Goal: Transaction & Acquisition: Purchase product/service

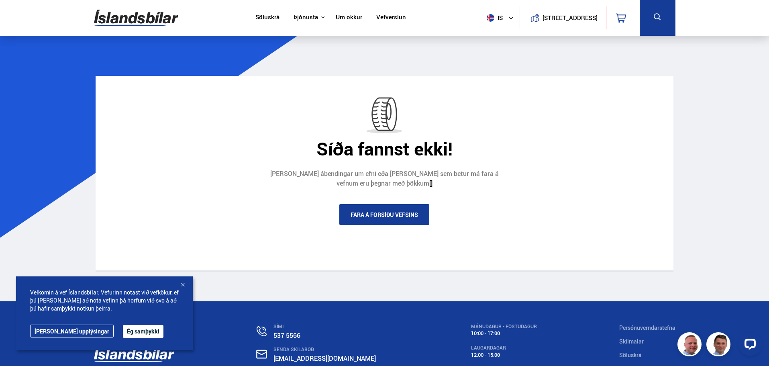
click at [493, 20] on span "is" at bounding box center [493, 18] width 20 height 8
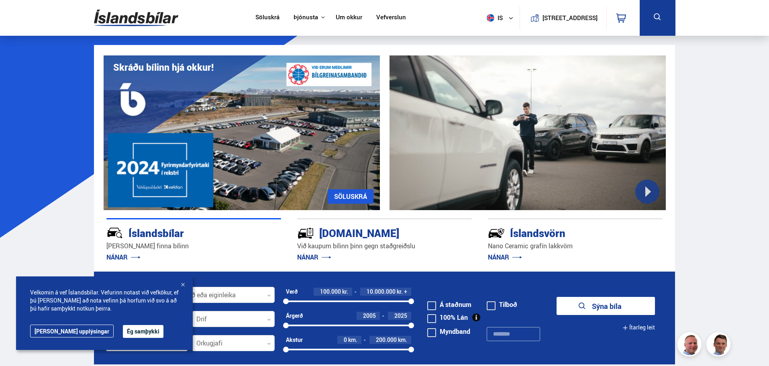
click at [432, 300] on div "Á staðnum" at bounding box center [456, 305] width 59 height 12
click at [432, 304] on span at bounding box center [431, 305] width 9 height 9
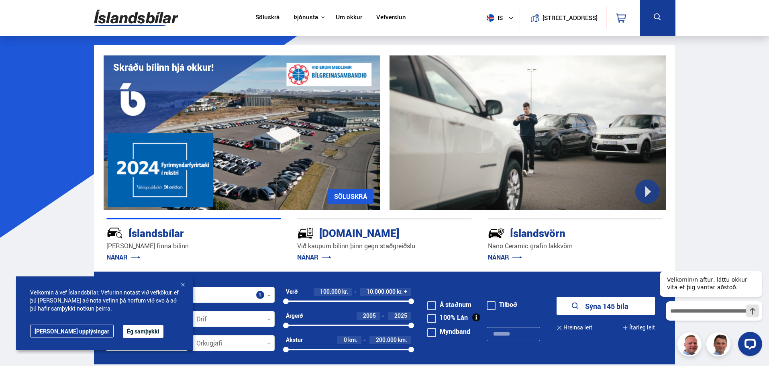
click at [598, 300] on button "Sýna 145 bíla" at bounding box center [605, 306] width 98 height 18
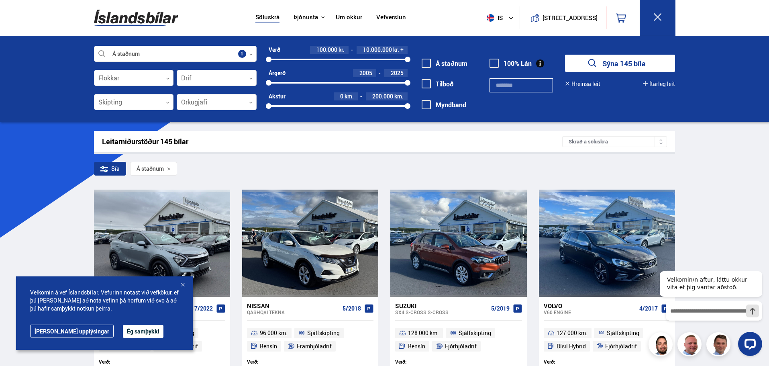
click at [147, 14] on img at bounding box center [136, 18] width 84 height 26
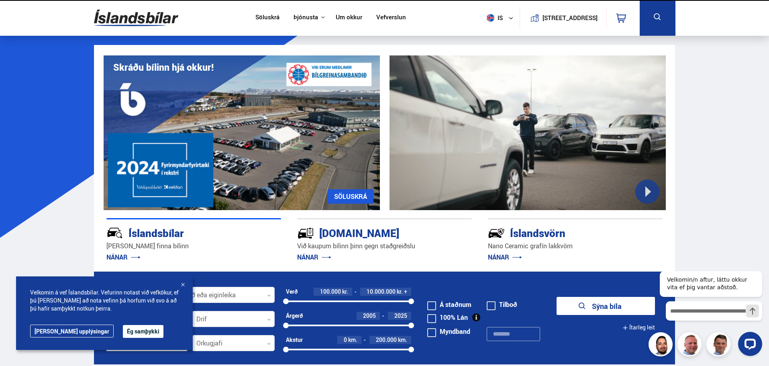
click at [508, 17] on icon at bounding box center [510, 18] width 5 height 5
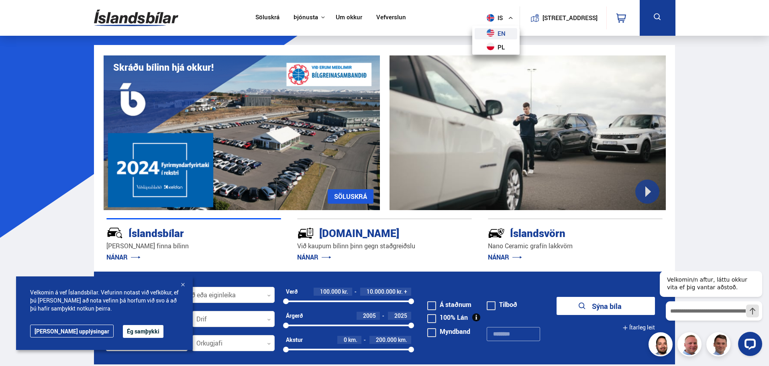
click at [496, 33] on link "en" at bounding box center [496, 33] width 43 height 11
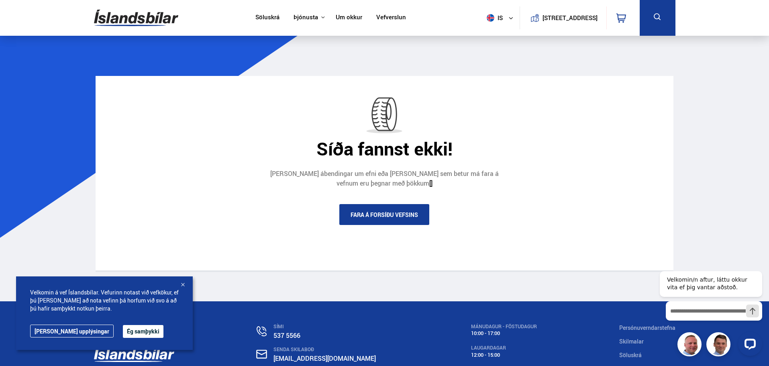
click at [407, 213] on link "Fara á forsíðu vefsins" at bounding box center [384, 214] width 90 height 21
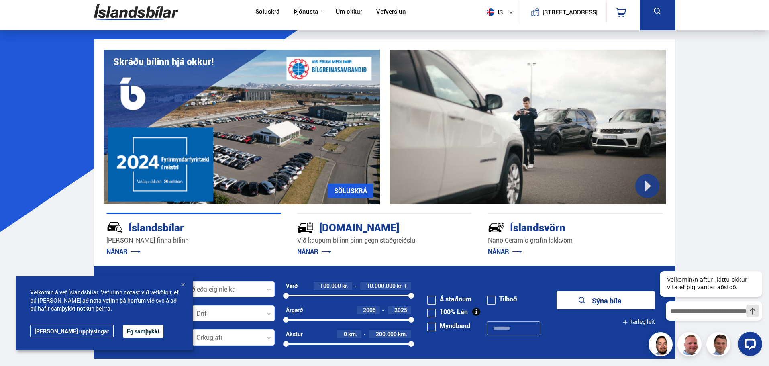
scroll to position [80, 0]
